Goal: Task Accomplishment & Management: Use online tool/utility

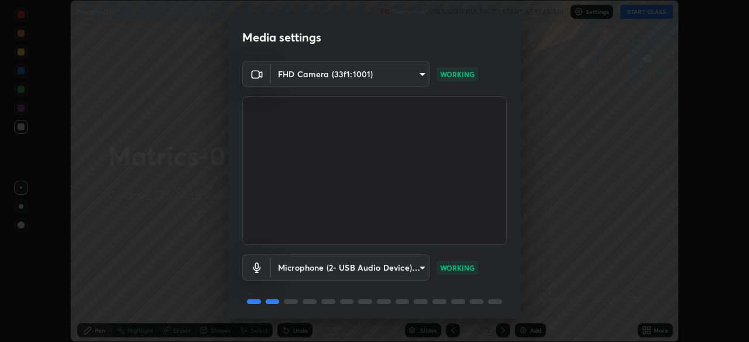
scroll to position [42, 0]
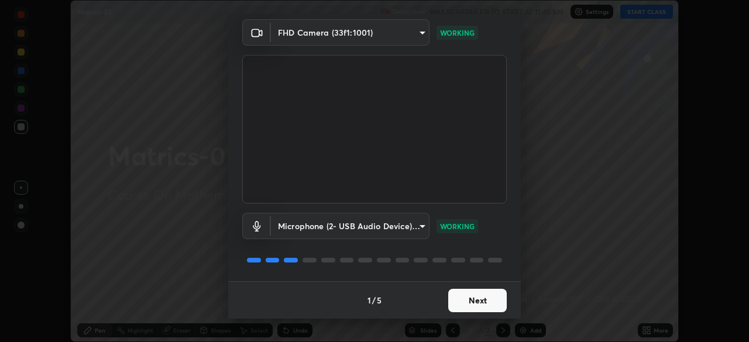
click at [491, 304] on button "Next" at bounding box center [477, 300] width 59 height 23
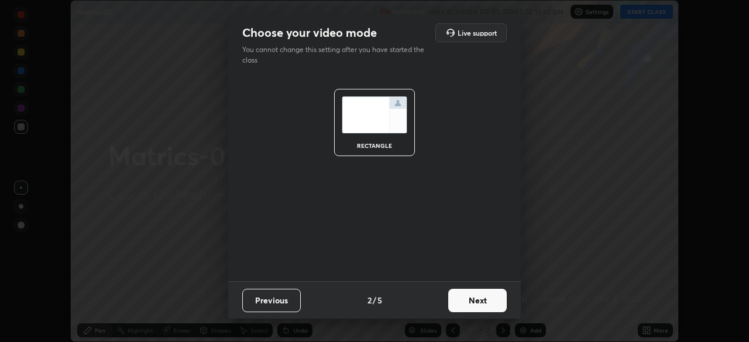
click at [495, 298] on button "Next" at bounding box center [477, 300] width 59 height 23
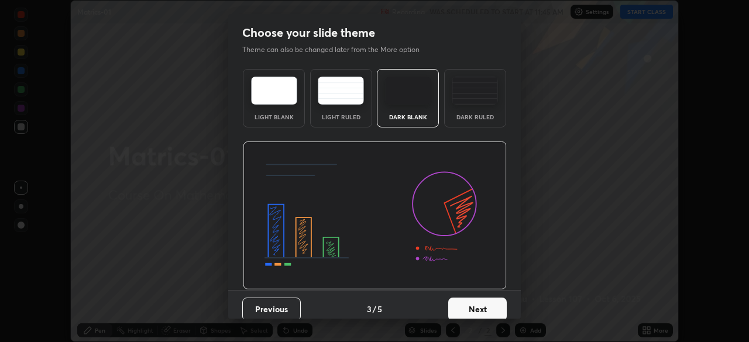
click at [490, 300] on button "Next" at bounding box center [477, 309] width 59 height 23
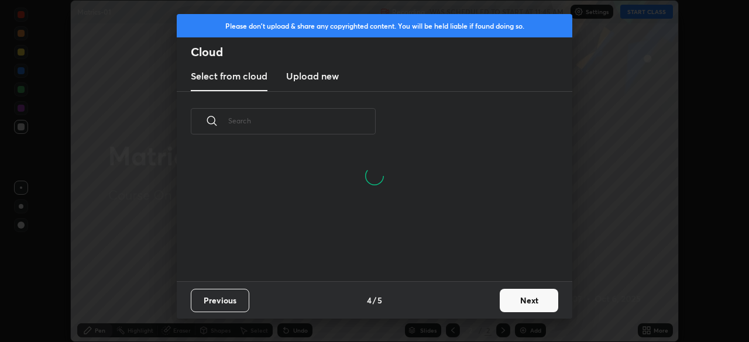
click at [537, 300] on button "Next" at bounding box center [529, 300] width 59 height 23
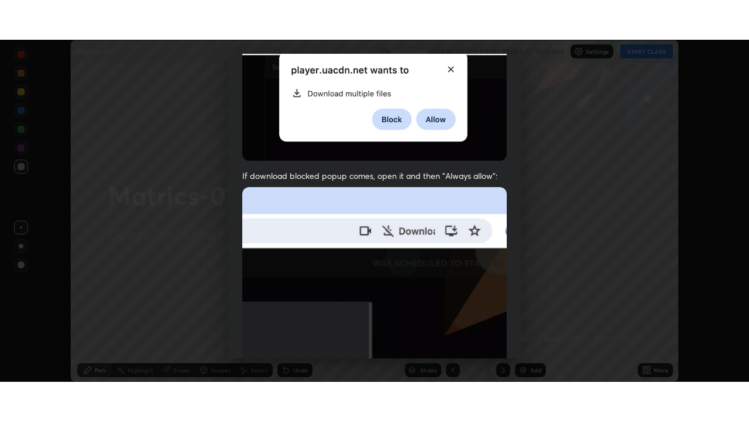
scroll to position [280, 0]
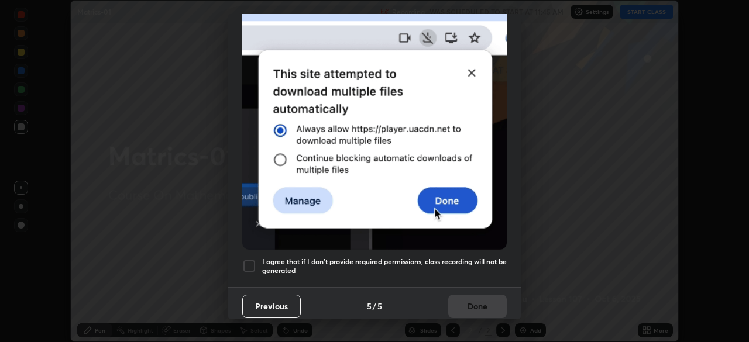
click at [490, 258] on h5 "I agree that if I don't provide required permissions, class recording will not …" at bounding box center [384, 266] width 245 height 18
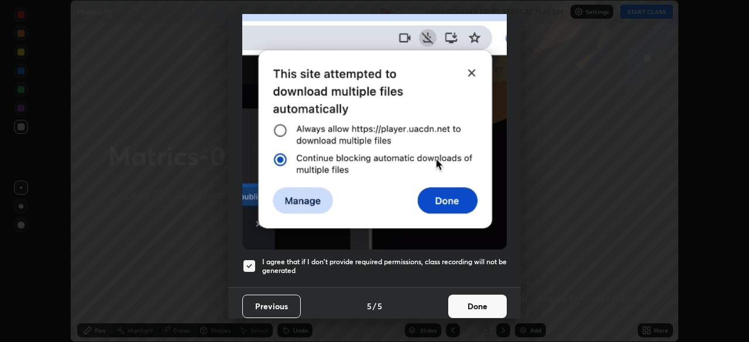
click at [496, 298] on button "Done" at bounding box center [477, 306] width 59 height 23
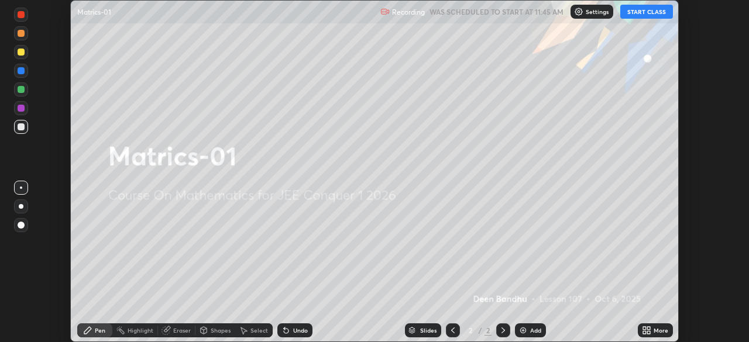
click at [644, 332] on icon at bounding box center [644, 332] width 3 height 3
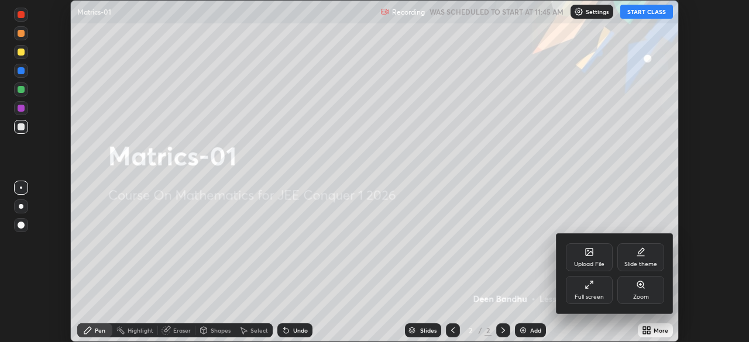
click at [586, 290] on div "Full screen" at bounding box center [589, 290] width 47 height 28
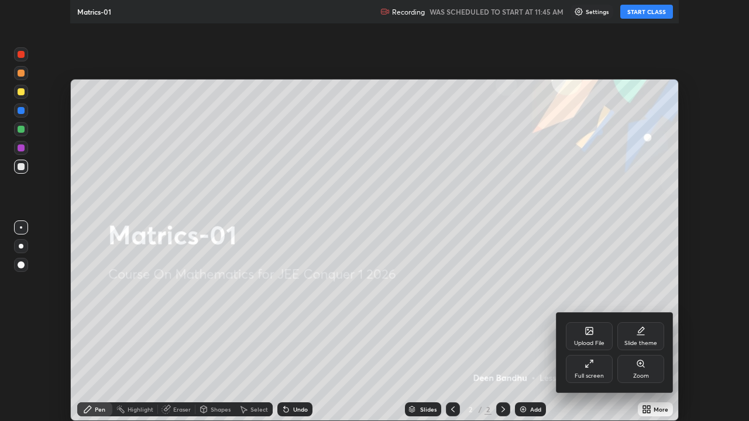
scroll to position [421, 749]
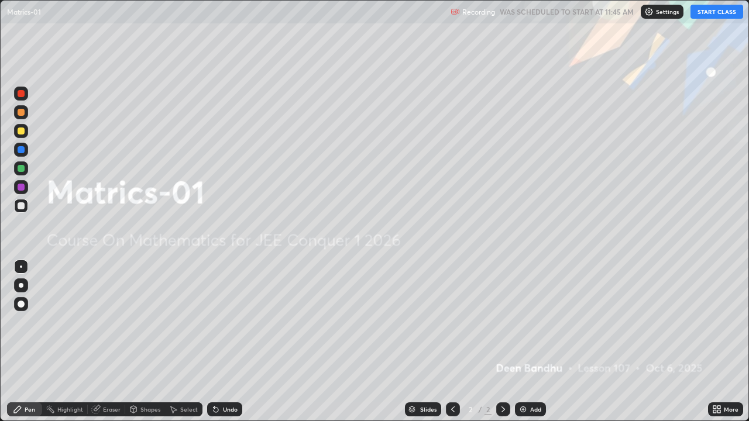
click at [710, 12] on button "START CLASS" at bounding box center [716, 12] width 53 height 14
click at [532, 342] on div "Add" at bounding box center [535, 410] width 11 height 6
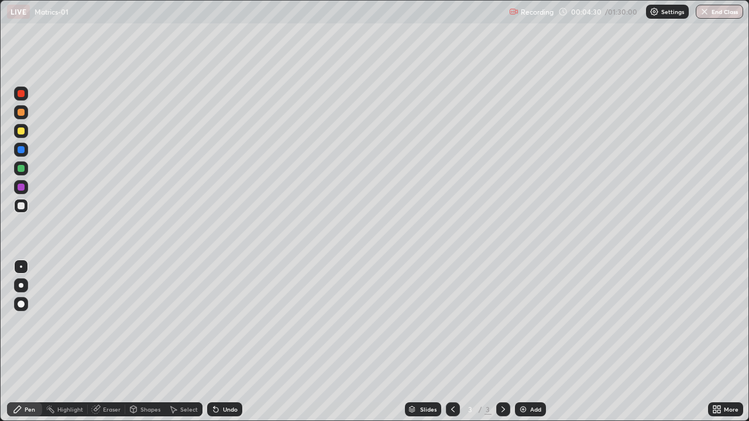
click at [22, 131] on div at bounding box center [21, 131] width 7 height 7
click at [20, 188] on div at bounding box center [21, 187] width 7 height 7
click at [110, 342] on div "Eraser" at bounding box center [112, 410] width 18 height 6
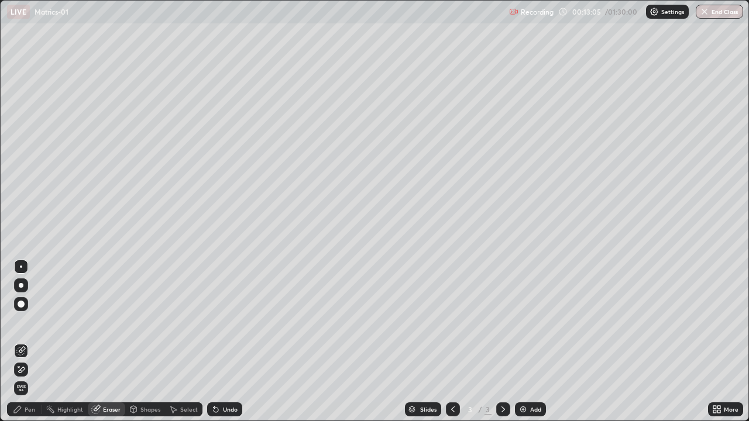
click at [32, 342] on div "Pen" at bounding box center [30, 410] width 11 height 6
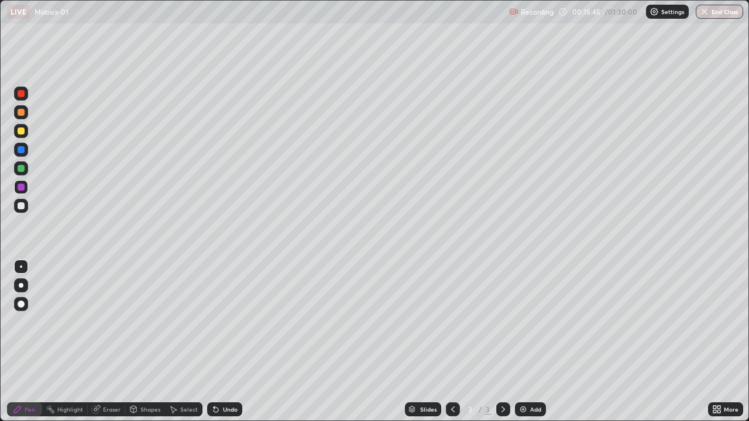
click at [535, 342] on div "Add" at bounding box center [535, 410] width 11 height 6
click at [112, 342] on div "Eraser" at bounding box center [106, 410] width 37 height 14
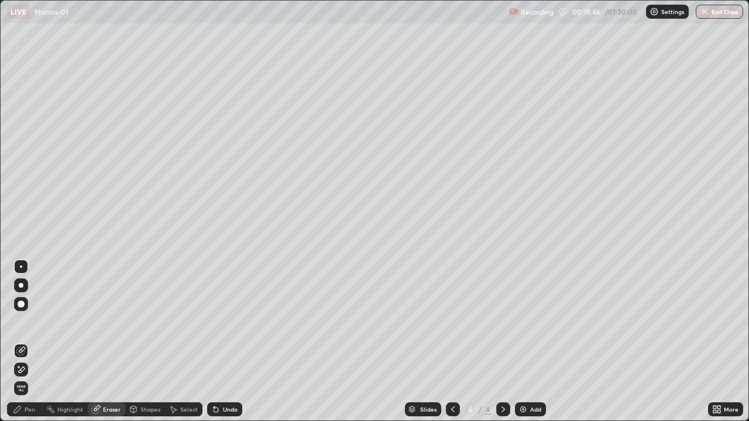
click at [27, 342] on div "Pen" at bounding box center [24, 410] width 35 height 14
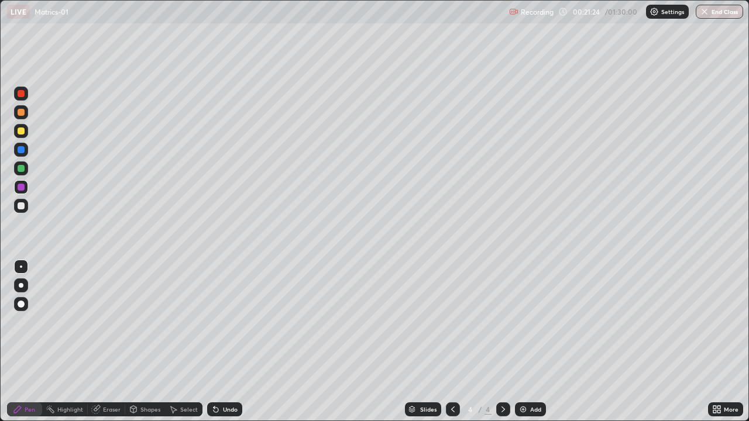
click at [21, 130] on div at bounding box center [21, 131] width 7 height 7
click at [532, 342] on div "Add" at bounding box center [535, 410] width 11 height 6
click at [23, 189] on div at bounding box center [21, 187] width 7 height 7
click at [22, 131] on div at bounding box center [21, 131] width 7 height 7
click at [452, 342] on icon at bounding box center [452, 409] width 9 height 9
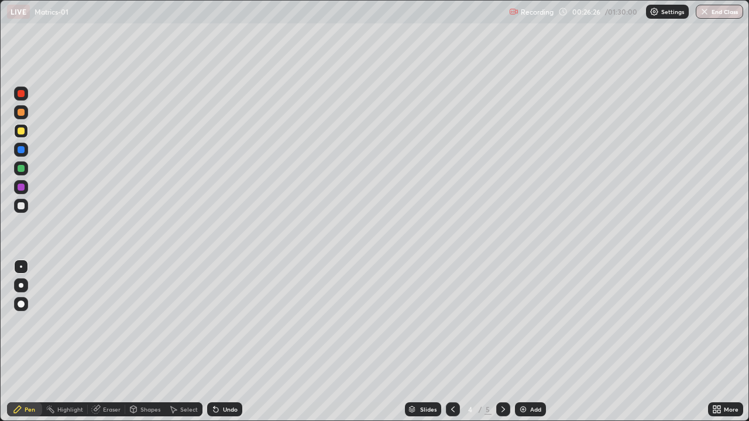
click at [452, 342] on icon at bounding box center [452, 409] width 9 height 9
click at [501, 342] on icon at bounding box center [503, 410] width 4 height 6
click at [502, 342] on icon at bounding box center [503, 409] width 9 height 9
click at [536, 342] on div "Add" at bounding box center [535, 410] width 11 height 6
click at [20, 111] on div at bounding box center [21, 112] width 7 height 7
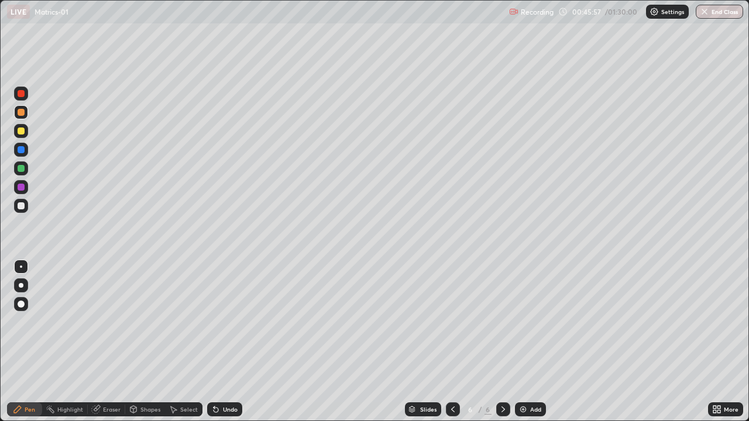
click at [20, 187] on div at bounding box center [21, 187] width 7 height 7
click at [22, 170] on div at bounding box center [21, 168] width 7 height 7
click at [20, 93] on div at bounding box center [21, 93] width 7 height 7
click at [533, 342] on div "Add" at bounding box center [535, 410] width 11 height 6
click at [451, 342] on icon at bounding box center [452, 409] width 9 height 9
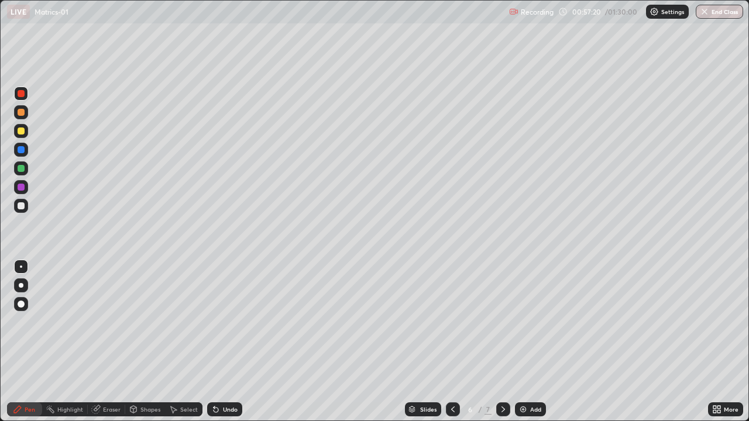
click at [185, 342] on div "Select" at bounding box center [183, 410] width 37 height 14
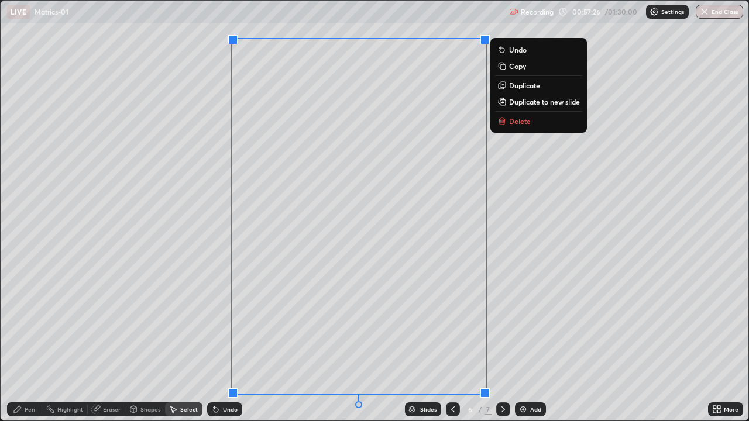
click at [518, 67] on p "Copy" at bounding box center [517, 65] width 17 height 9
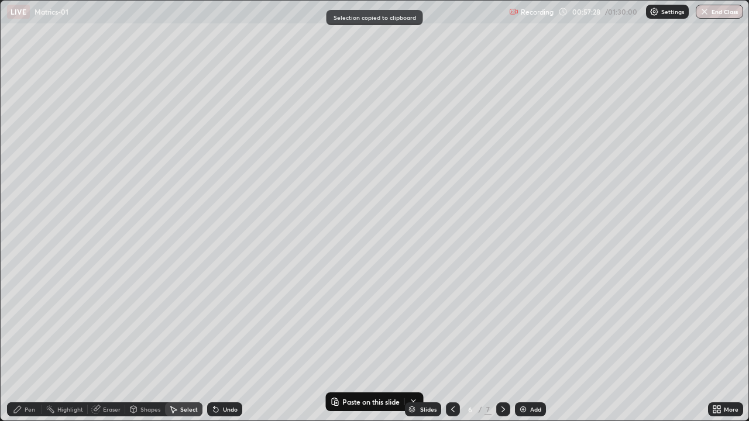
click at [497, 342] on div at bounding box center [503, 410] width 14 height 14
click at [109, 302] on div "0 ° Undo Copy Paste here Duplicate Duplicate to new slide Delete" at bounding box center [375, 211] width 748 height 420
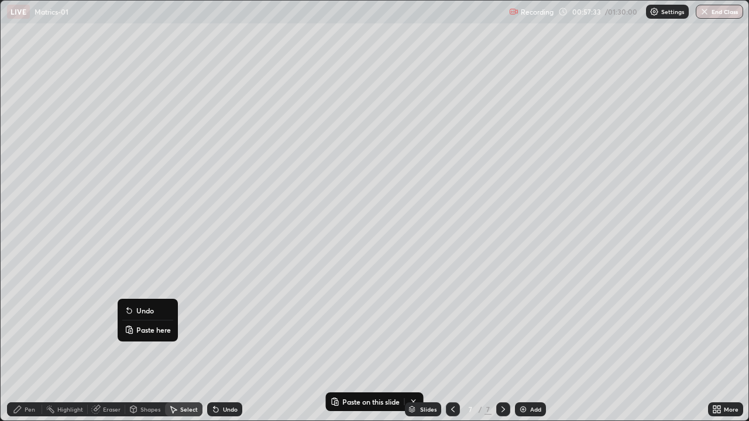
click at [149, 328] on p "Paste here" at bounding box center [153, 329] width 35 height 9
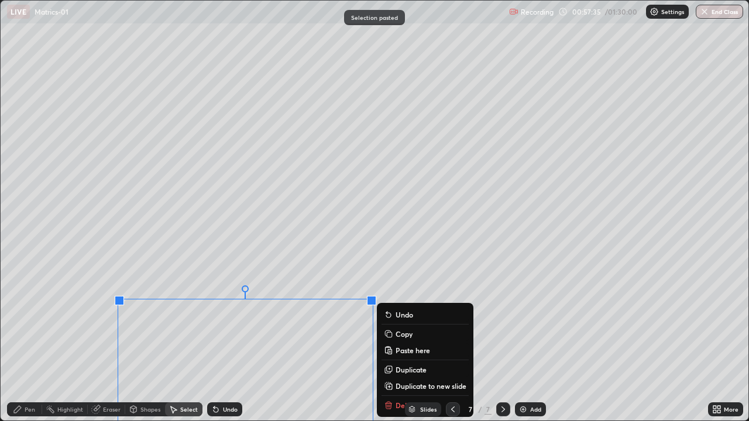
click at [30, 342] on div "Pen" at bounding box center [30, 410] width 11 height 6
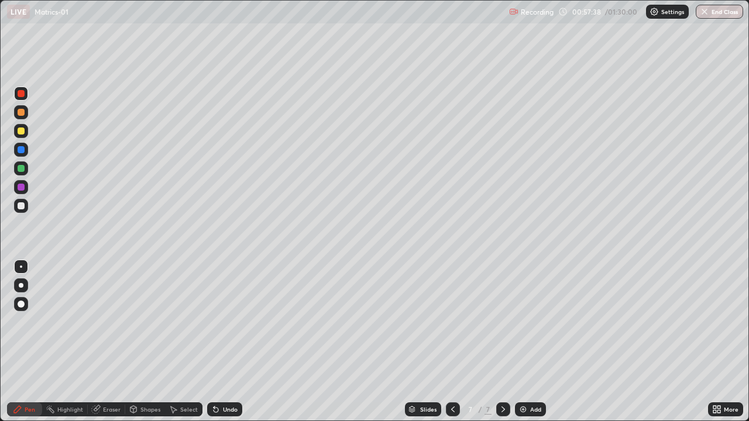
click at [452, 342] on icon at bounding box center [452, 409] width 9 height 9
click at [185, 342] on div "Select" at bounding box center [189, 410] width 18 height 6
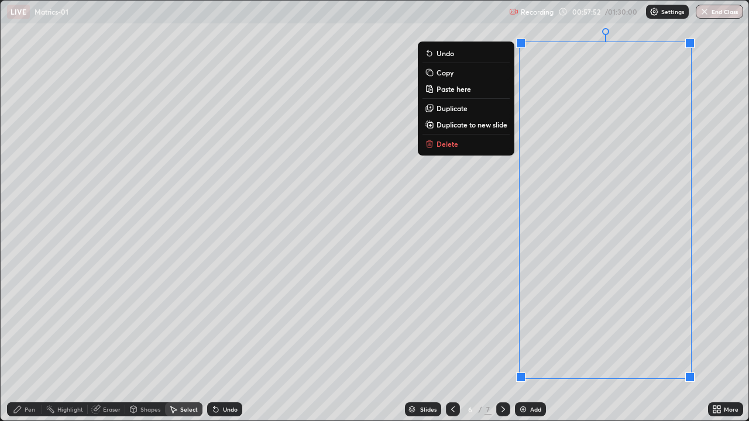
click at [451, 74] on p "Copy" at bounding box center [444, 72] width 17 height 9
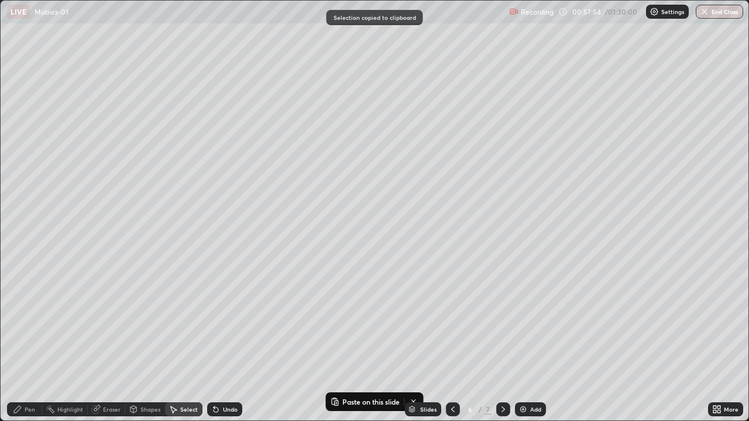
click at [504, 342] on div at bounding box center [503, 410] width 14 height 14
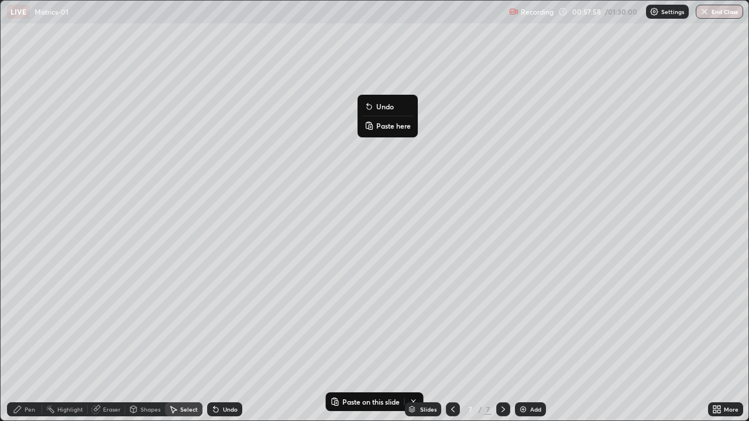
click at [384, 128] on p "Paste here" at bounding box center [393, 125] width 35 height 9
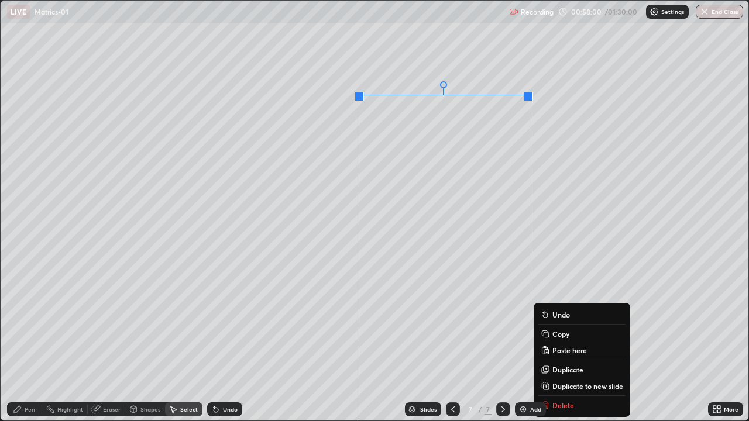
click at [26, 342] on div "Pen" at bounding box center [30, 410] width 11 height 6
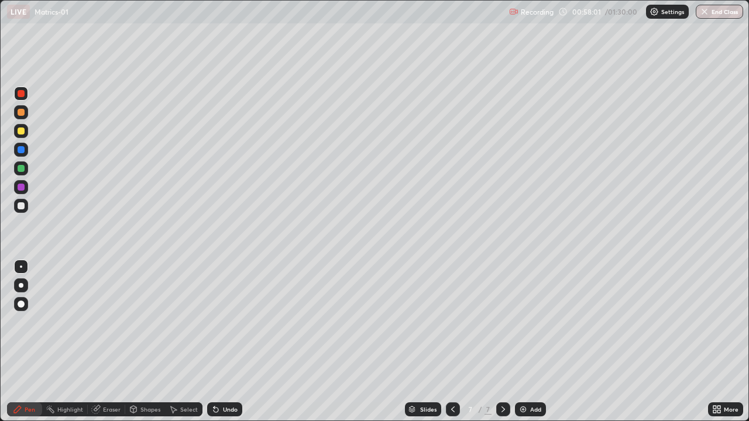
click at [104, 342] on div "Eraser" at bounding box center [112, 410] width 18 height 6
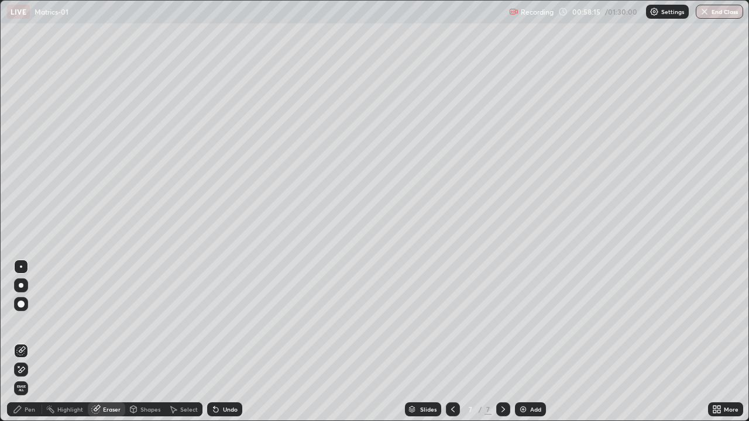
click at [26, 342] on div "Pen" at bounding box center [30, 410] width 11 height 6
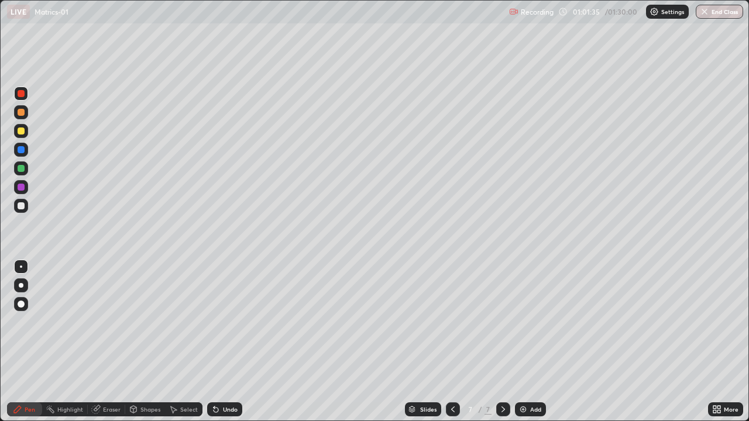
click at [531, 342] on div "Add" at bounding box center [535, 410] width 11 height 6
click at [113, 342] on div "Eraser" at bounding box center [112, 410] width 18 height 6
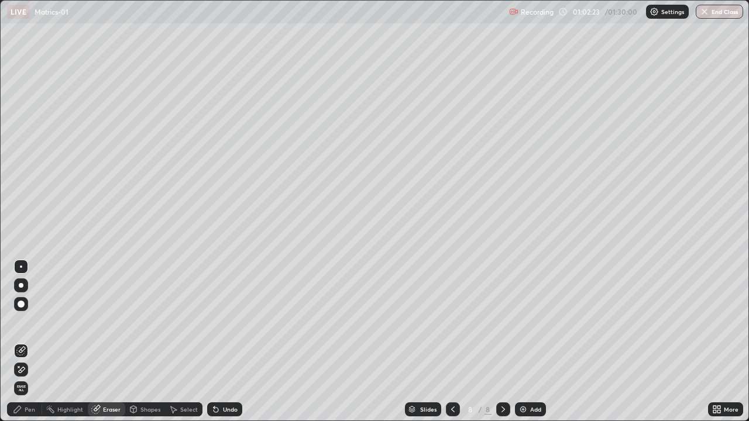
click at [33, 342] on div "Pen" at bounding box center [24, 410] width 35 height 14
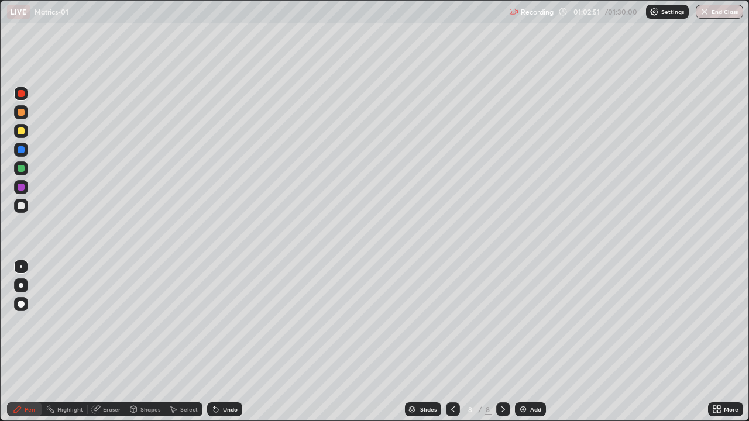
click at [99, 342] on icon at bounding box center [95, 409] width 9 height 9
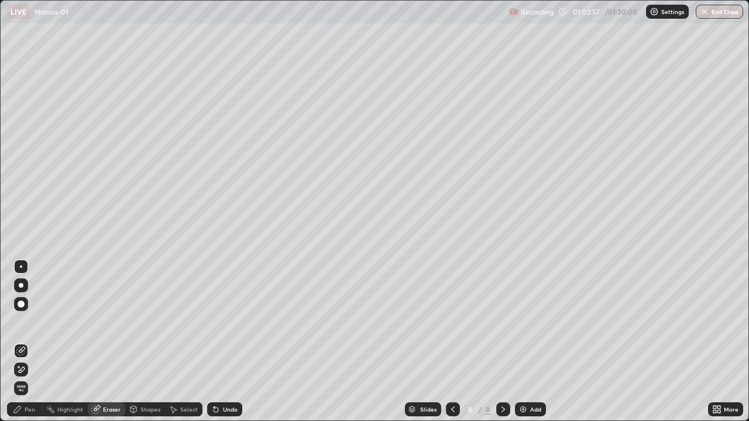
click at [36, 342] on div "Pen" at bounding box center [24, 410] width 35 height 14
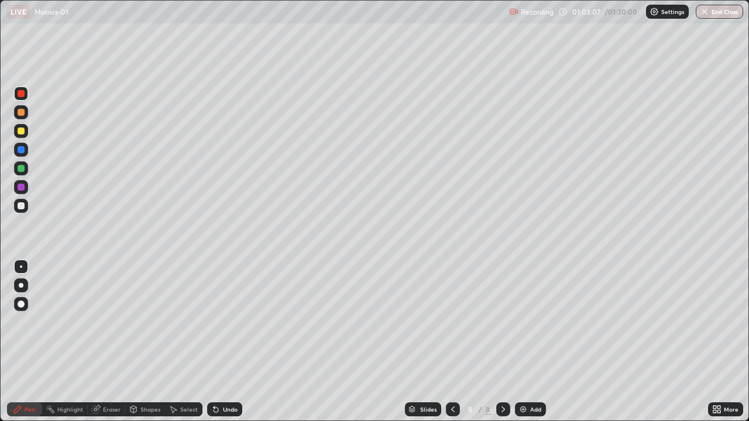
click at [106, 342] on div "Eraser" at bounding box center [112, 410] width 18 height 6
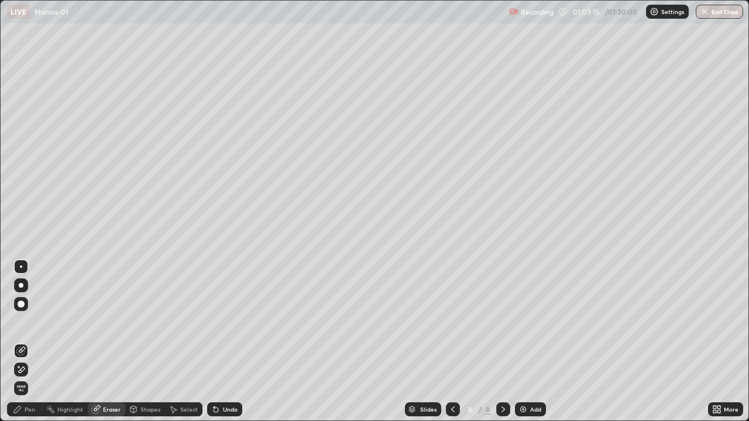
click at [26, 342] on div "Pen" at bounding box center [30, 410] width 11 height 6
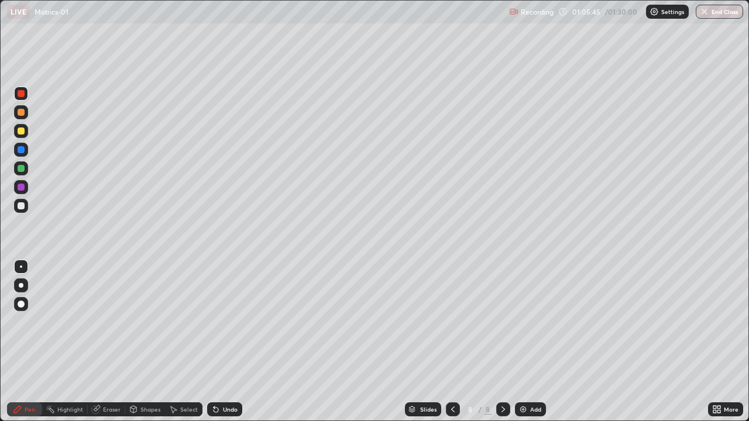
click at [451, 342] on icon at bounding box center [452, 409] width 9 height 9
click at [452, 342] on div at bounding box center [453, 410] width 14 height 14
click at [453, 342] on icon at bounding box center [452, 409] width 9 height 9
click at [502, 342] on icon at bounding box center [503, 409] width 9 height 9
click at [500, 342] on icon at bounding box center [503, 409] width 9 height 9
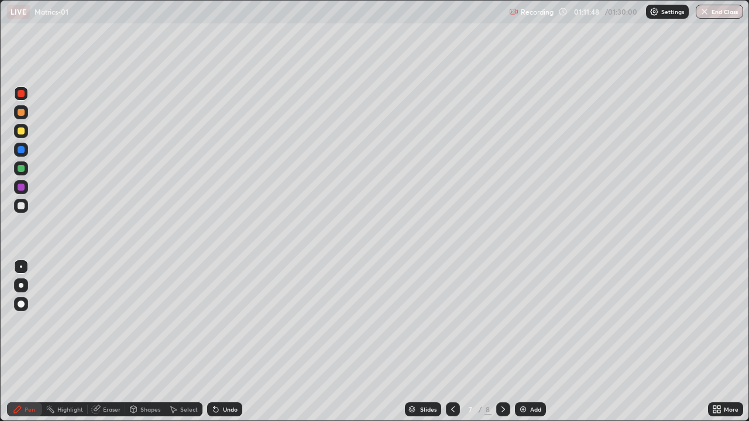
click at [452, 342] on icon at bounding box center [452, 409] width 9 height 9
click at [502, 342] on icon at bounding box center [503, 409] width 9 height 9
click at [501, 342] on icon at bounding box center [503, 410] width 4 height 6
click at [452, 342] on icon at bounding box center [452, 409] width 9 height 9
click at [507, 342] on div at bounding box center [503, 410] width 14 height 14
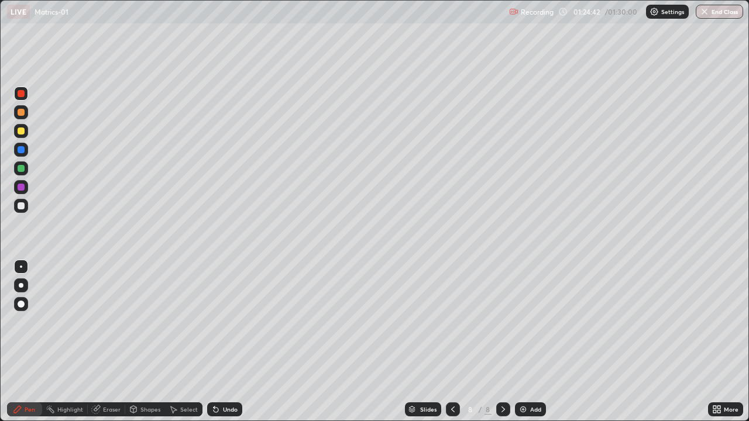
click at [724, 11] on button "End Class" at bounding box center [719, 12] width 47 height 14
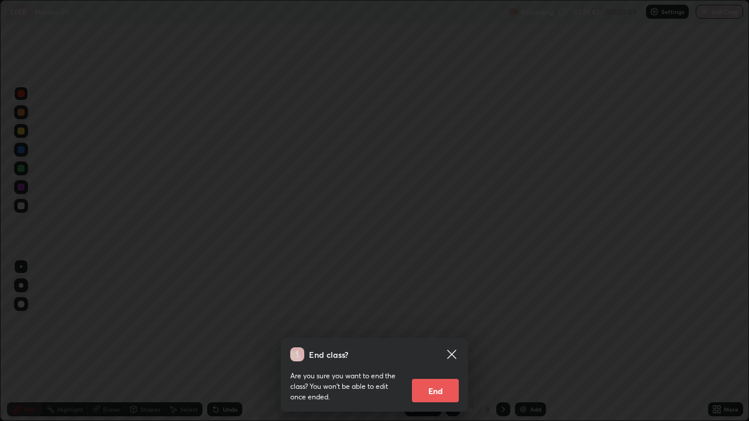
click at [445, 342] on button "End" at bounding box center [435, 390] width 47 height 23
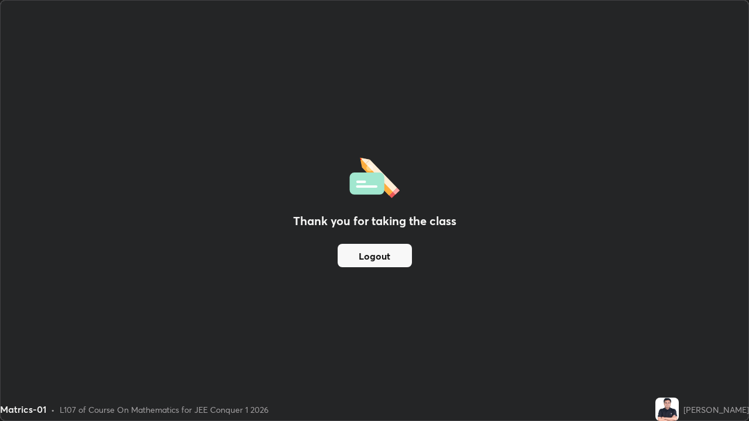
click at [398, 253] on button "Logout" at bounding box center [375, 255] width 74 height 23
